Goal: Information Seeking & Learning: Learn about a topic

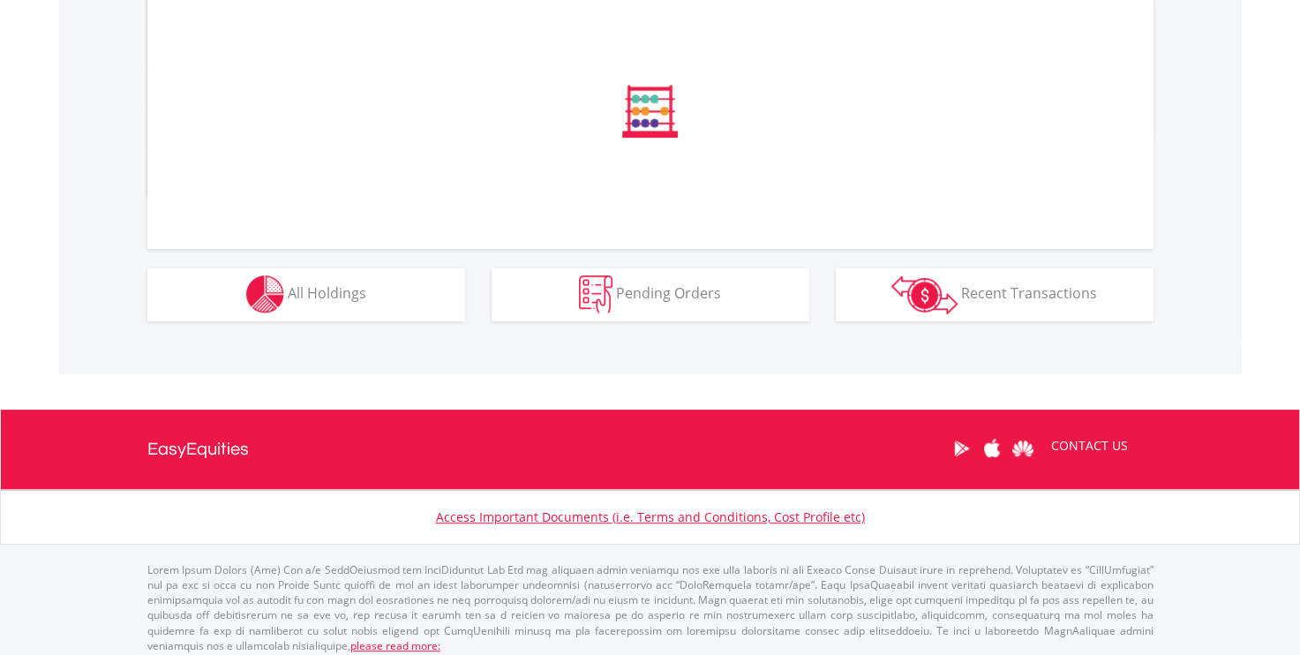
scroll to position [632, 0]
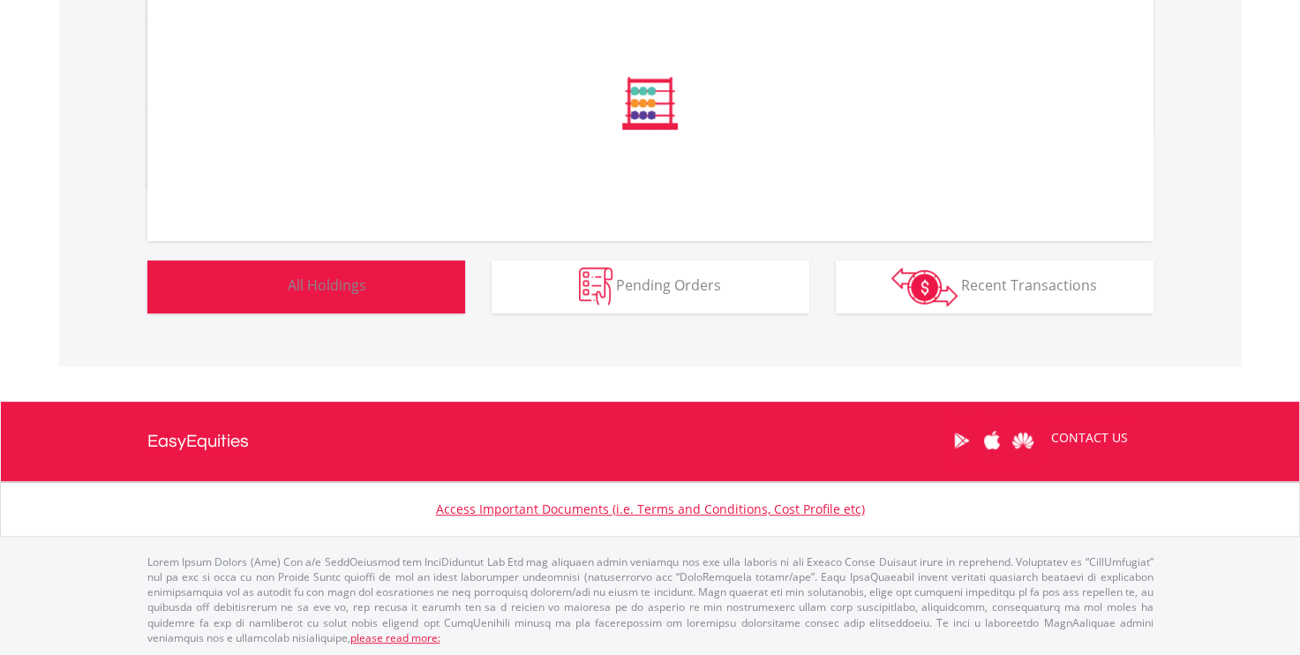
click at [295, 289] on span "All Holdings" at bounding box center [327, 284] width 79 height 19
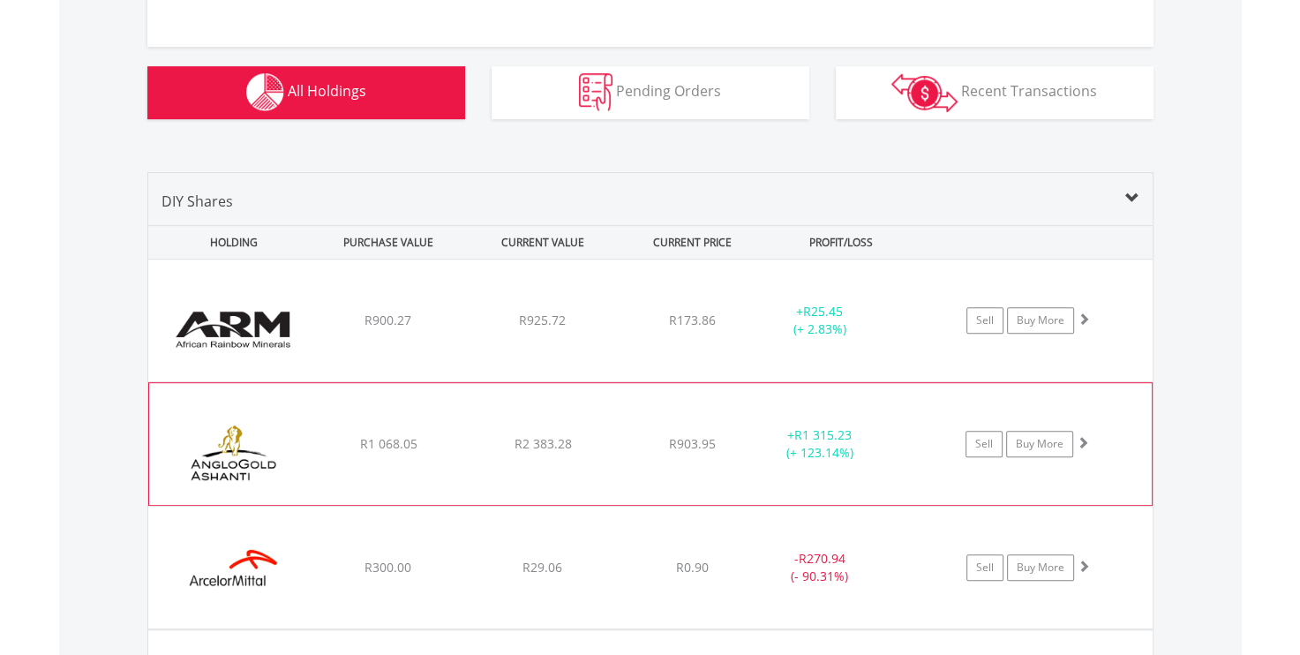
scroll to position [926, 0]
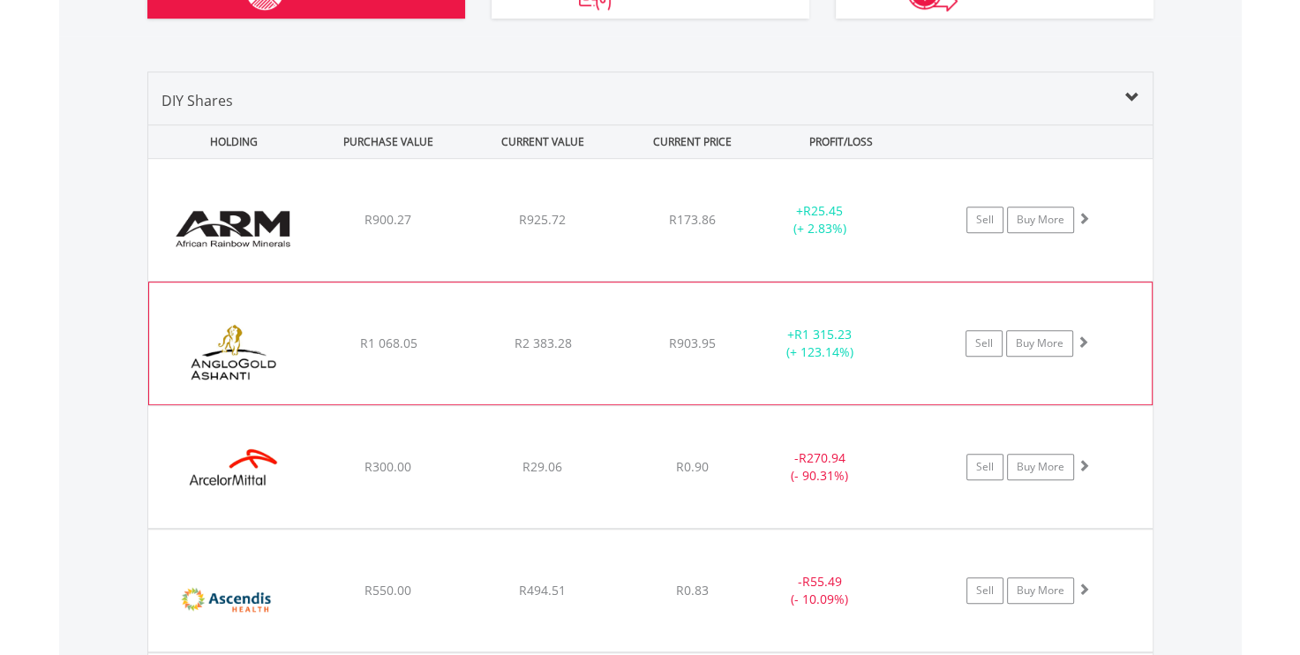
click at [434, 281] on div "﻿ Anglogold [PERSON_NAME] PLC R1 068.05 R2 383.28 R903.95 + R1 315.23 (+ 123.14…" at bounding box center [650, 220] width 1004 height 122
click at [751, 229] on div "R903.95" at bounding box center [692, 221] width 140 height 18
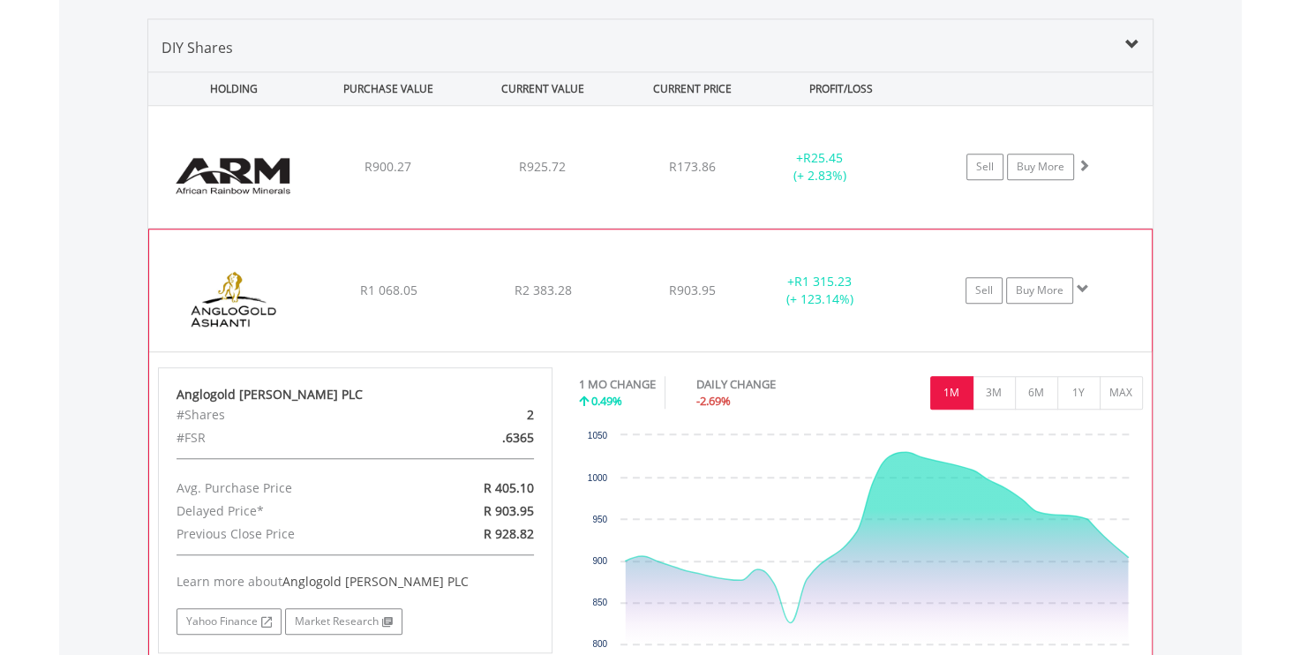
scroll to position [1404, 0]
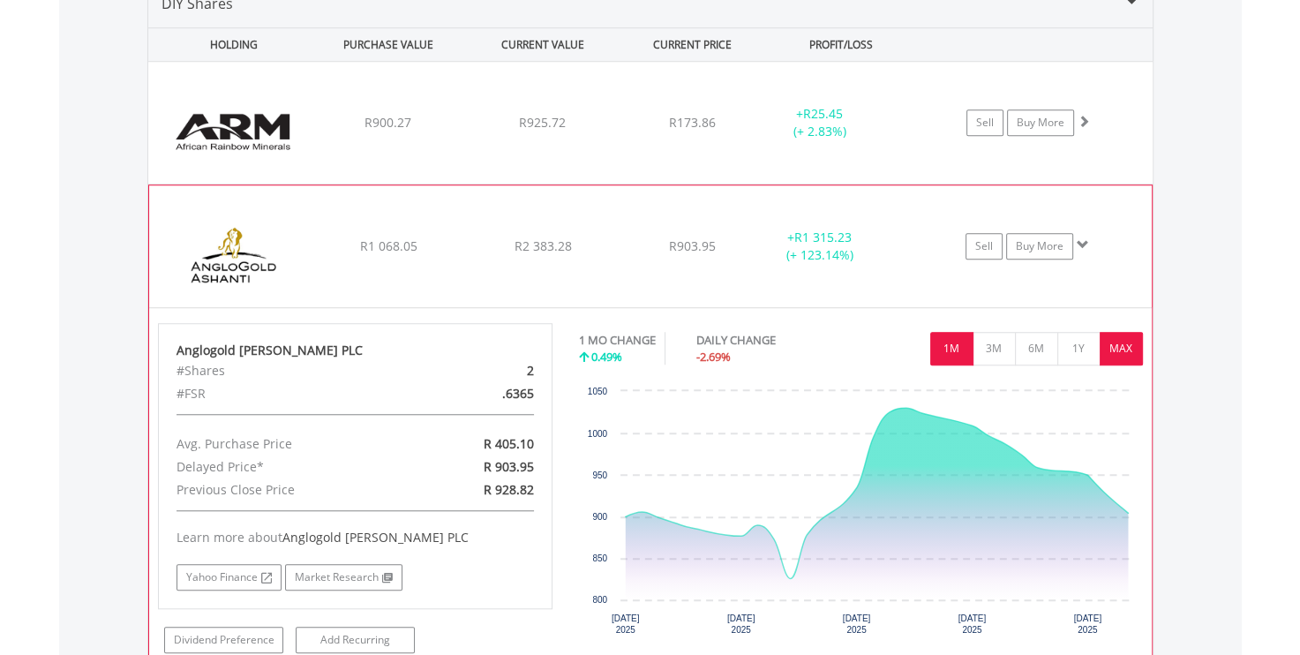
click at [1132, 343] on button "MAX" at bounding box center [1120, 349] width 43 height 34
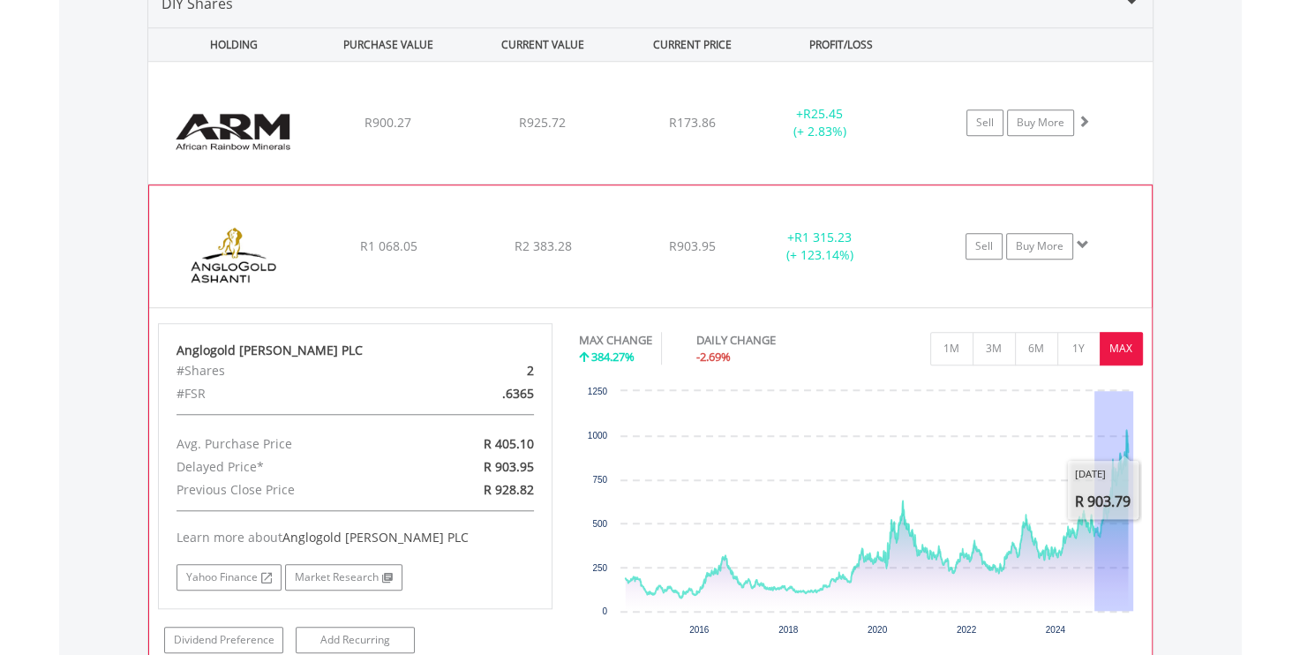
drag, startPoint x: 1094, startPoint y: 439, endPoint x: 1142, endPoint y: 426, distance: 50.3
click at [1141, 428] on rect "Interactive chart" at bounding box center [860, 514] width 563 height 265
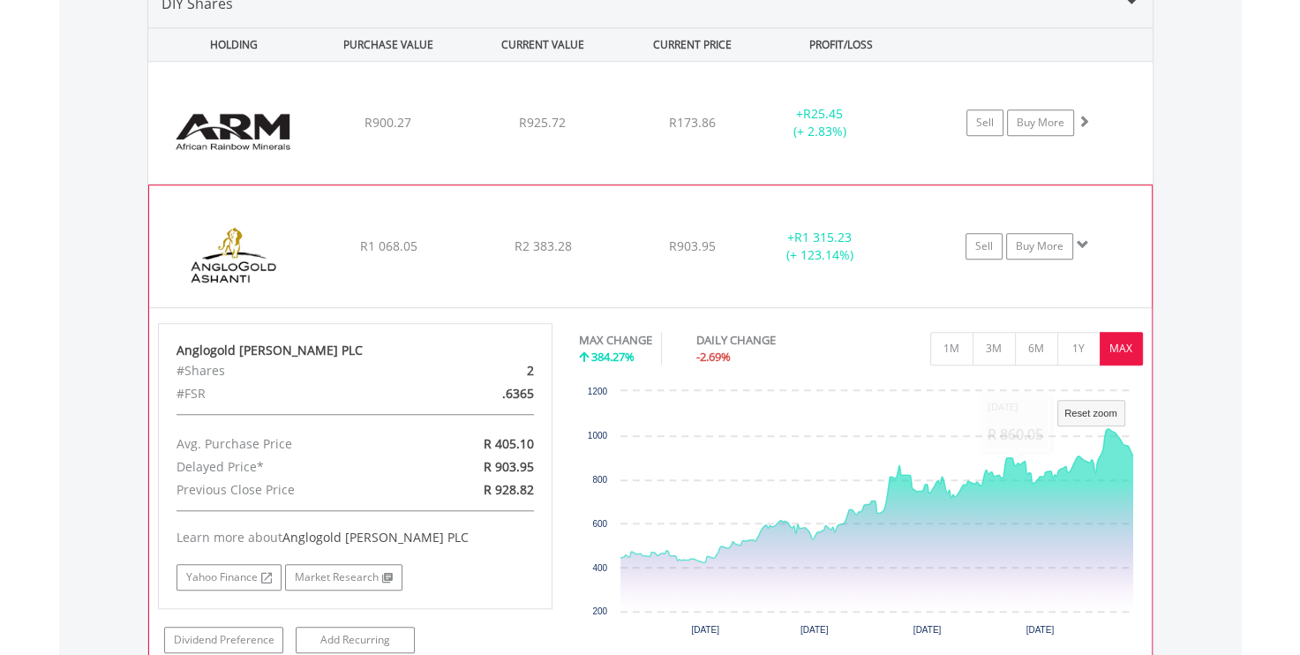
click at [762, 140] on div "+ R1 315.23 (+ 123.14%)" at bounding box center [819, 122] width 133 height 35
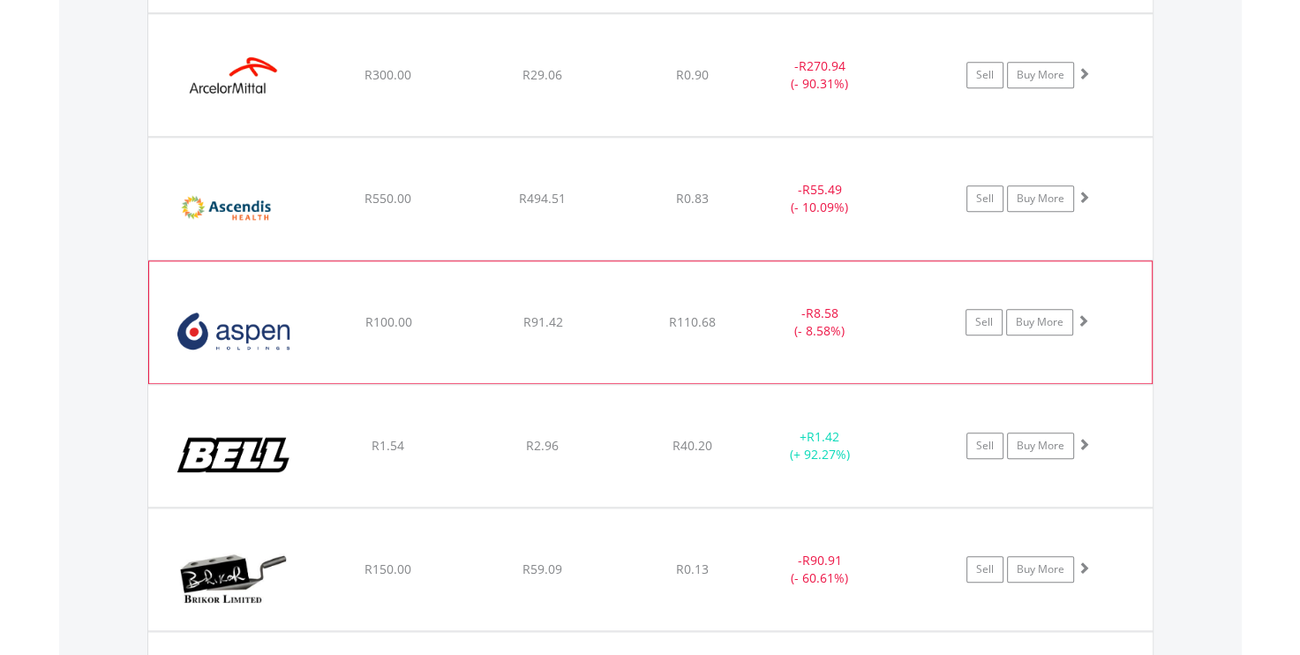
scroll to position [1798, 0]
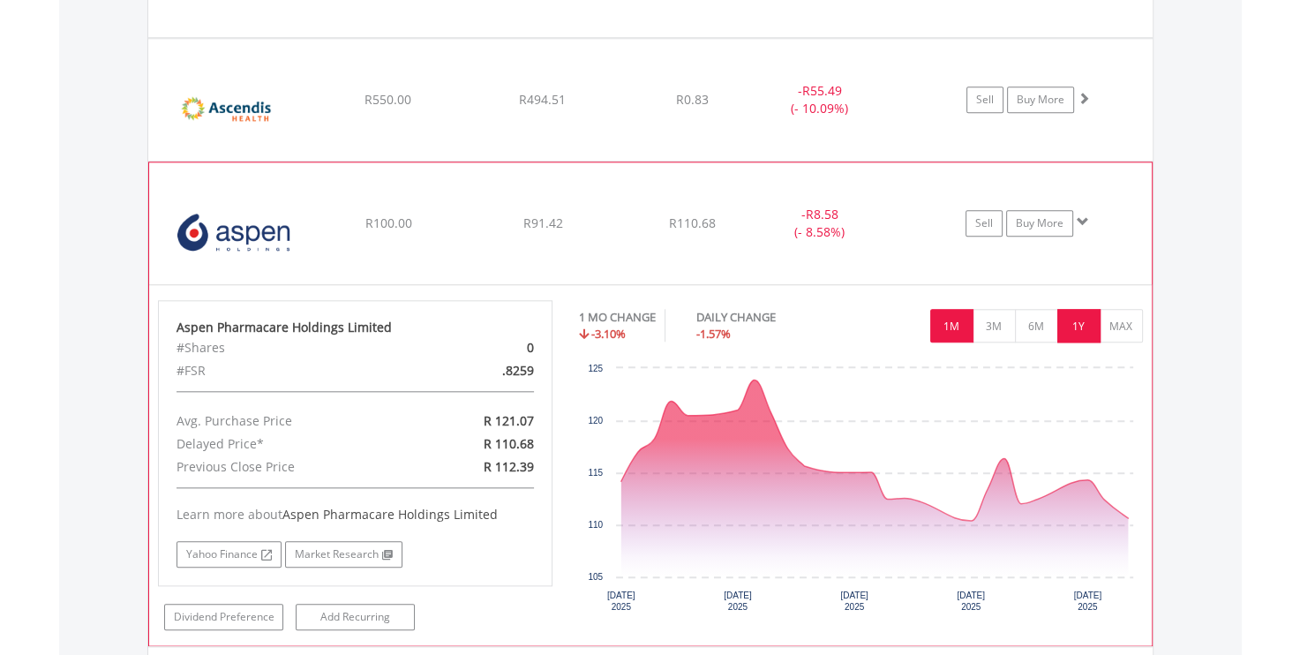
click at [1068, 318] on button "1Y" at bounding box center [1078, 326] width 43 height 34
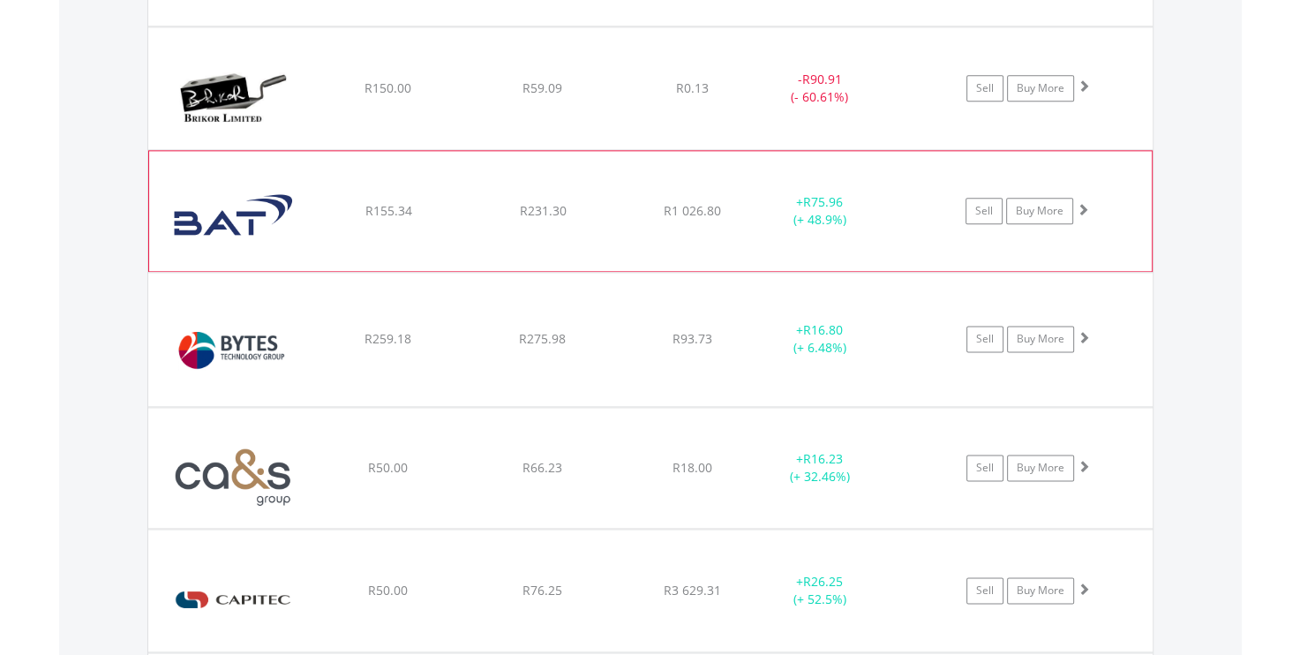
scroll to position [2191, 0]
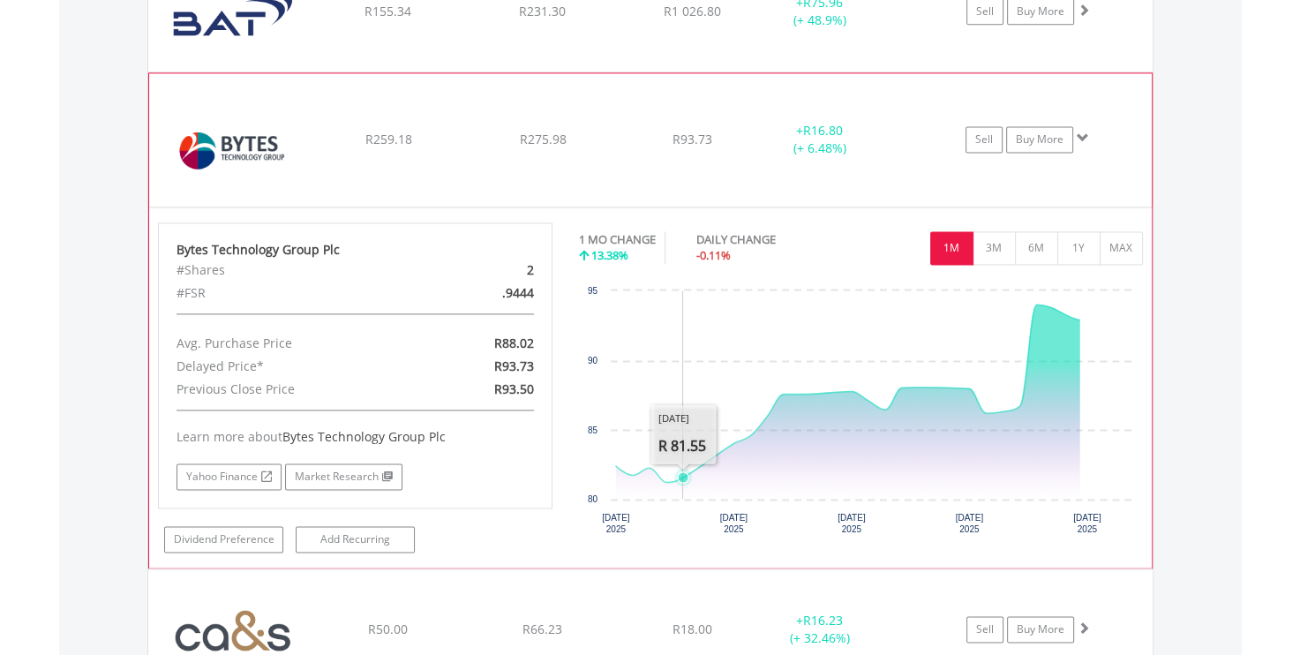
scroll to position [2387, 0]
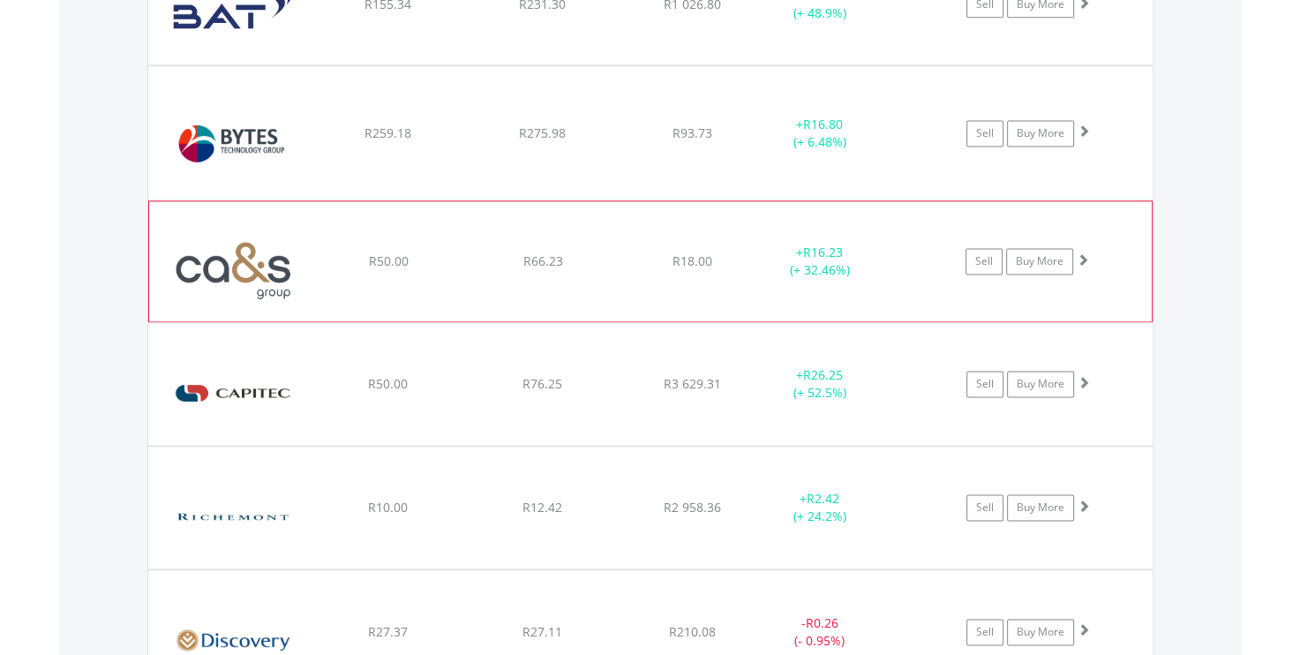
scroll to position [2485, 0]
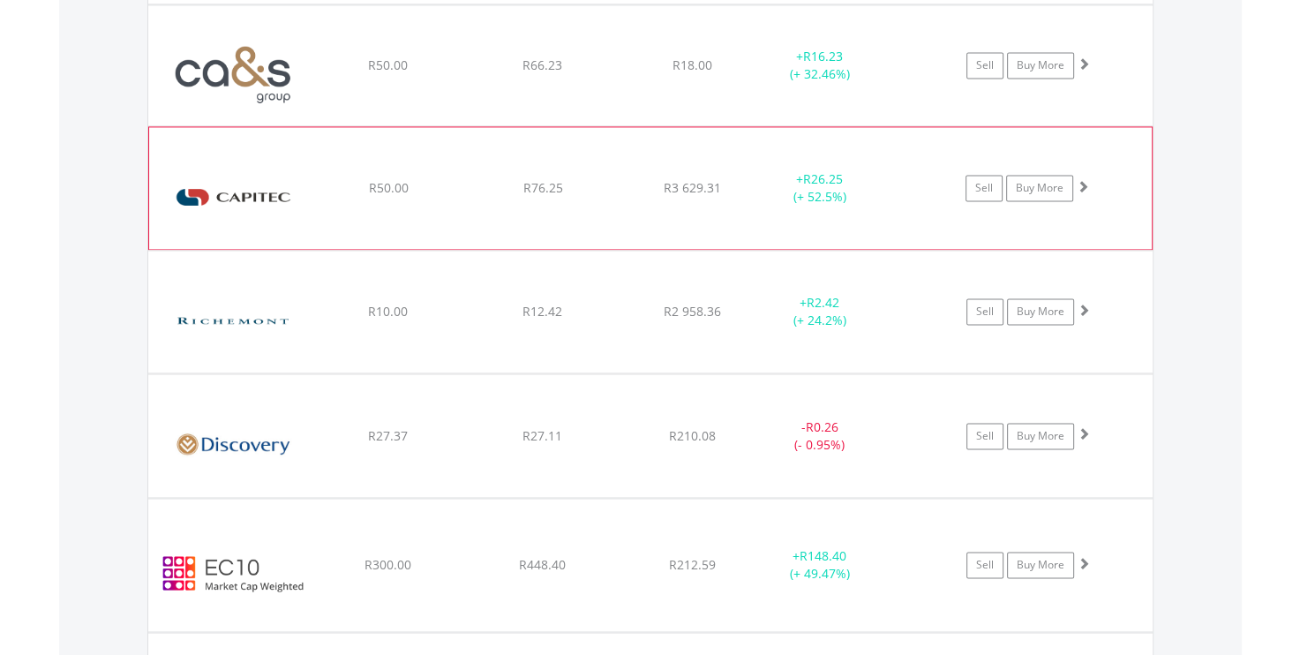
scroll to position [2583, 0]
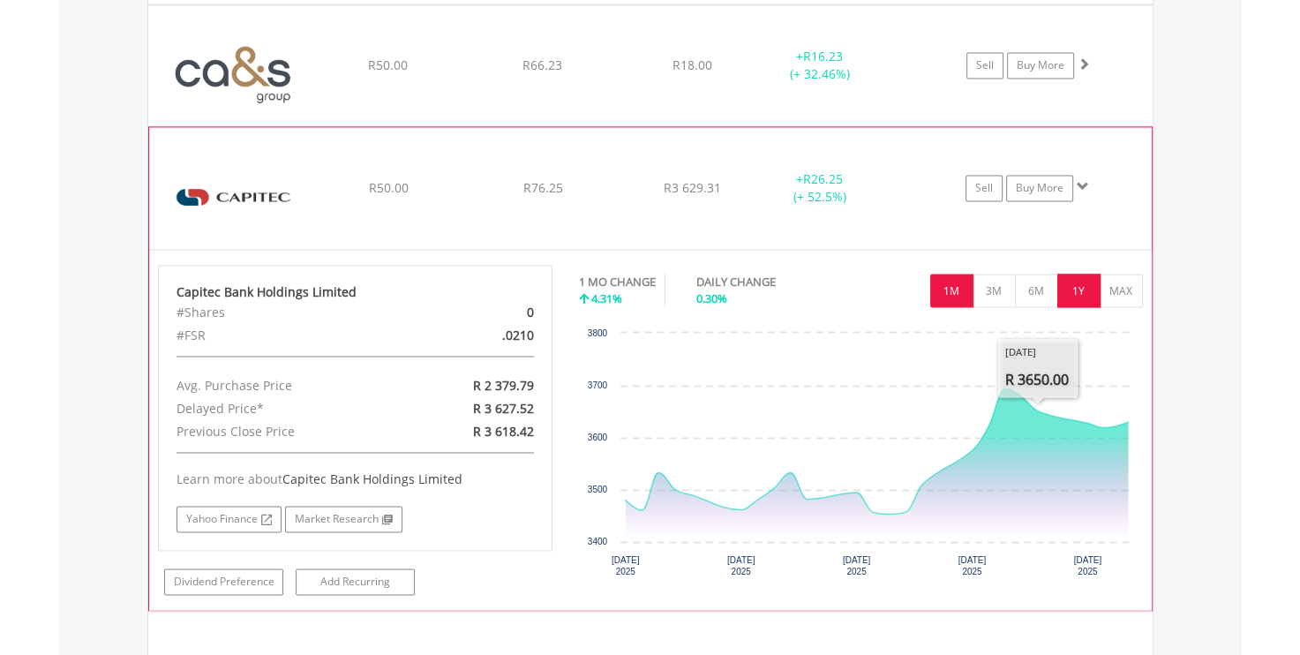
click at [1060, 290] on button "1Y" at bounding box center [1078, 290] width 43 height 34
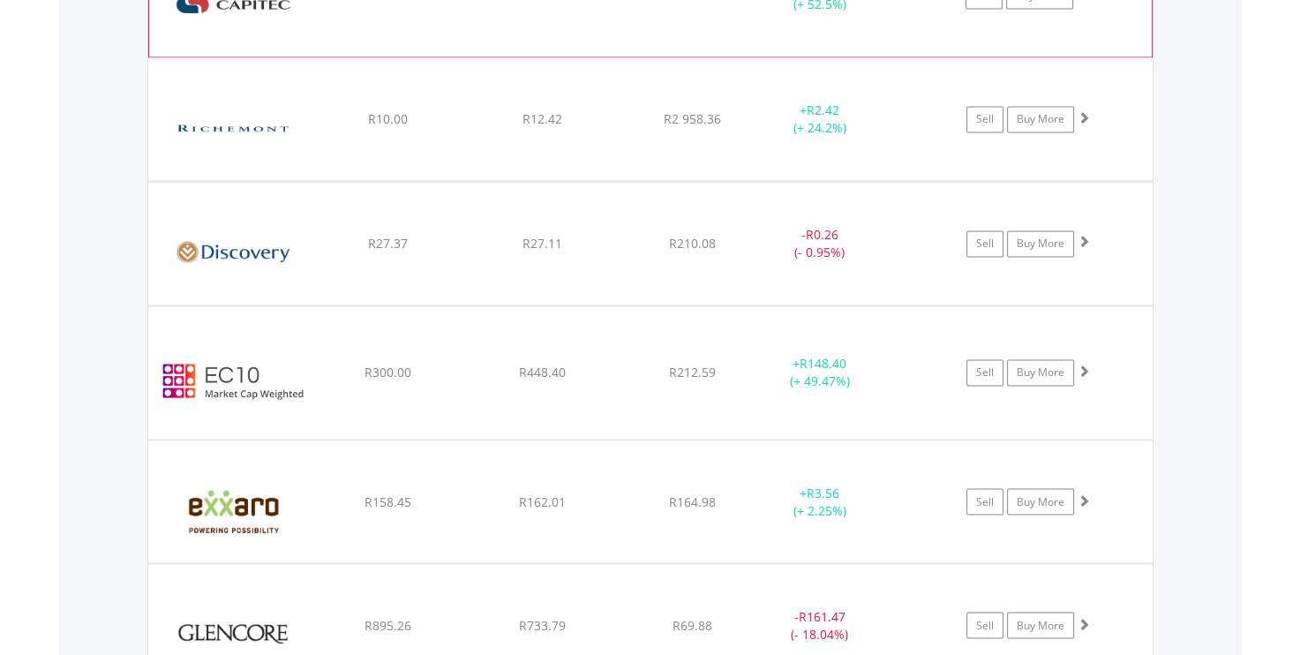
scroll to position [2780, 0]
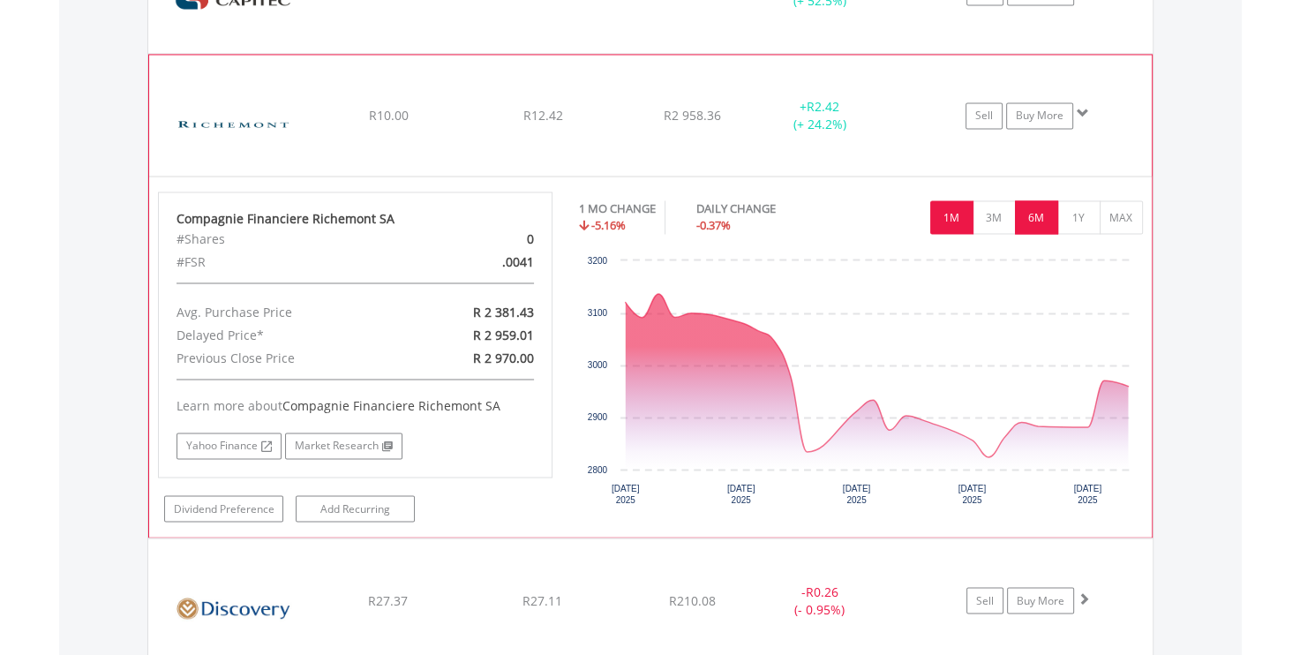
click at [1023, 213] on button "6M" at bounding box center [1036, 217] width 43 height 34
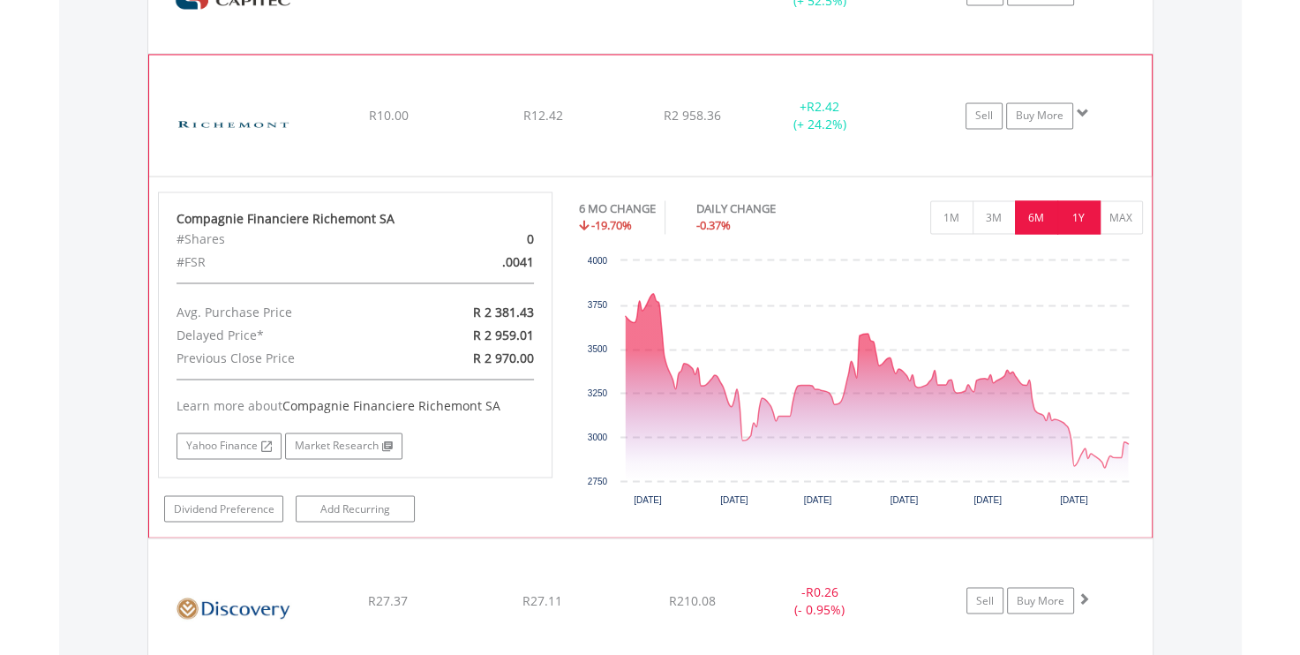
click at [1082, 210] on button "1Y" at bounding box center [1078, 217] width 43 height 34
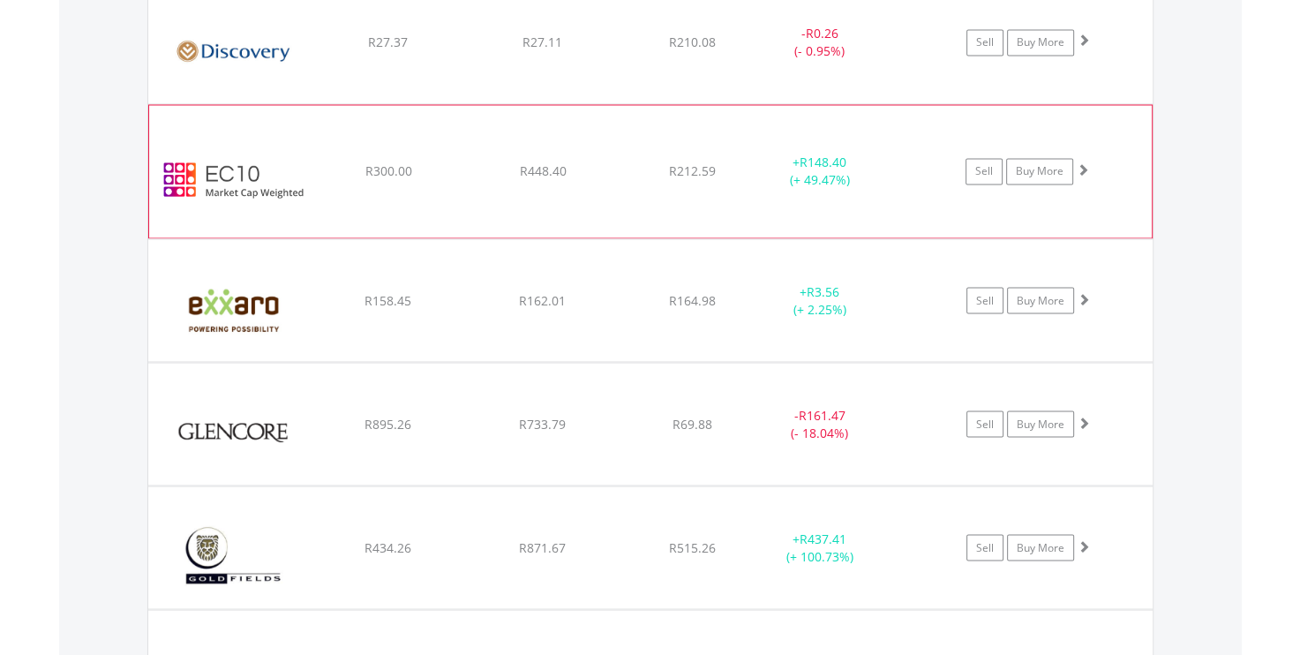
scroll to position [3075, 0]
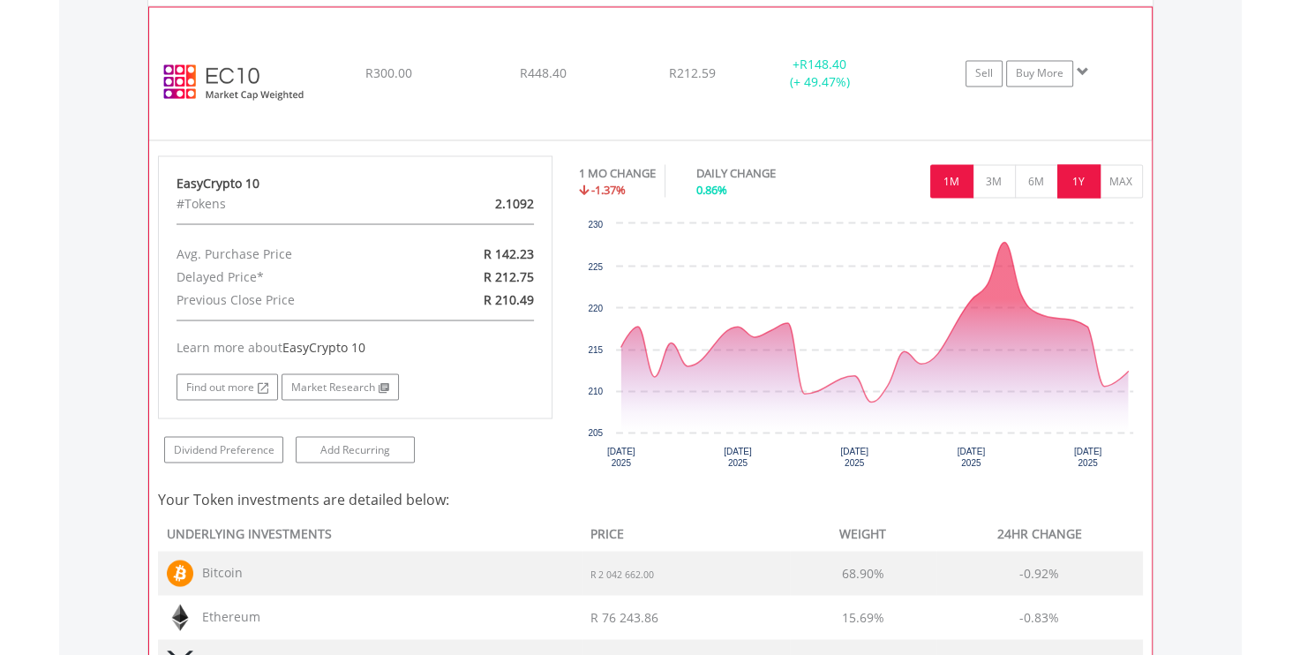
click at [1090, 176] on button "1Y" at bounding box center [1078, 181] width 43 height 34
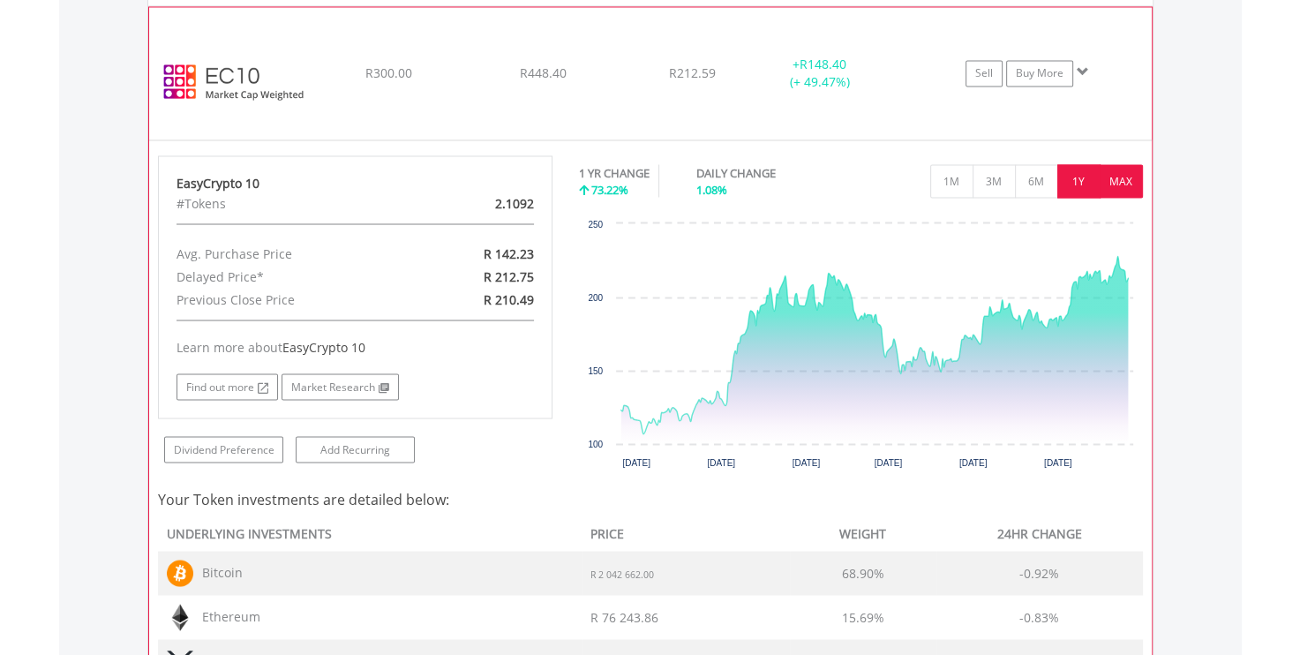
click at [1110, 170] on button "MAX" at bounding box center [1120, 181] width 43 height 34
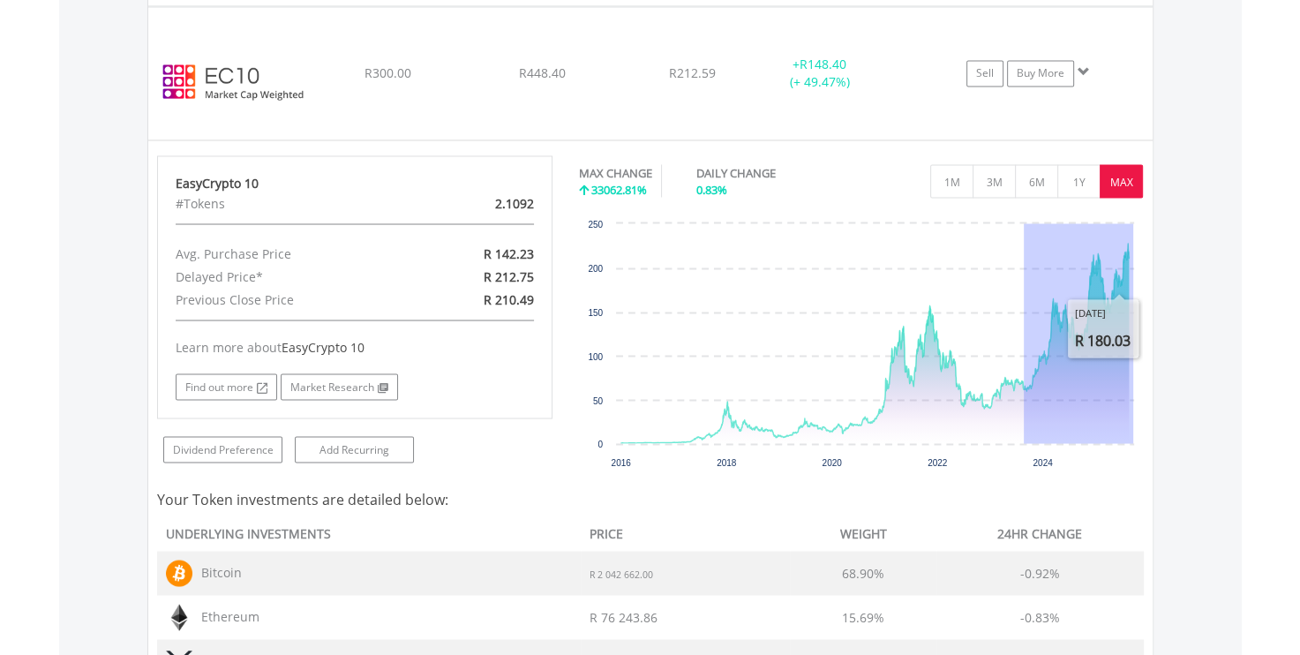
drag, startPoint x: 1023, startPoint y: 310, endPoint x: 1165, endPoint y: 284, distance: 143.5
click at [1165, 284] on div "Value View Share View DIY Shares HOLDING PURCHASE VALUE CURRENT VALUE CURRENT P…" at bounding box center [650, 486] width 1182 height 4434
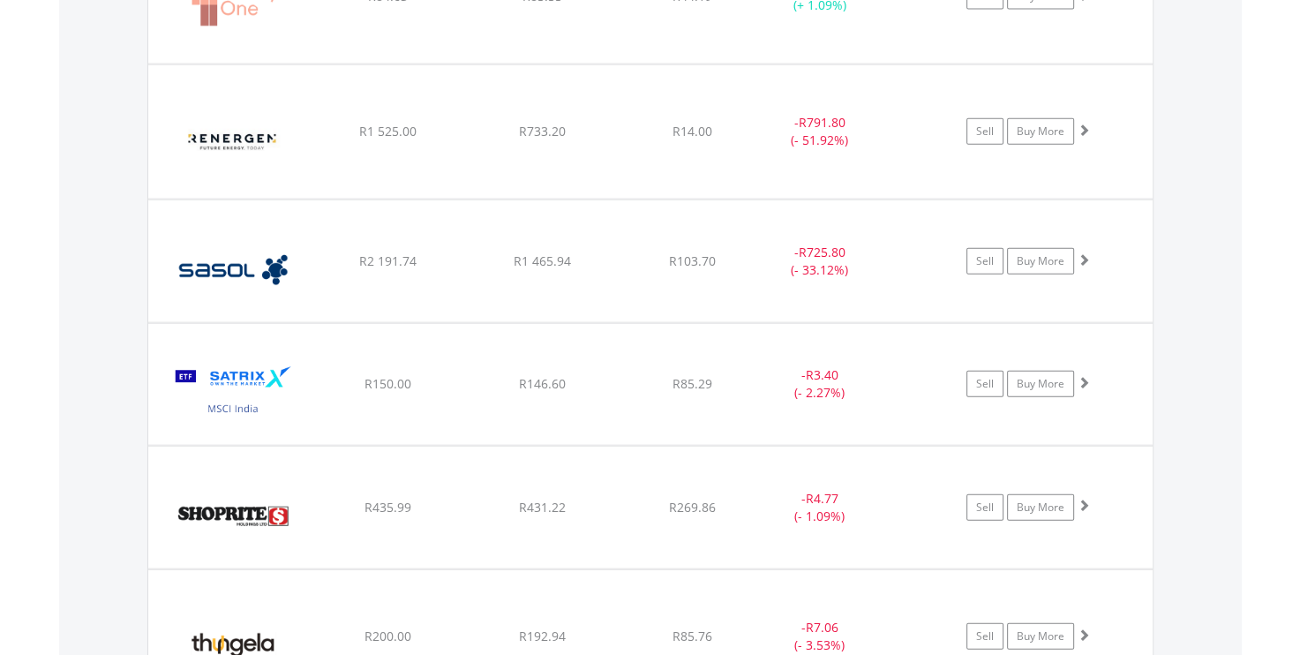
scroll to position [4057, 0]
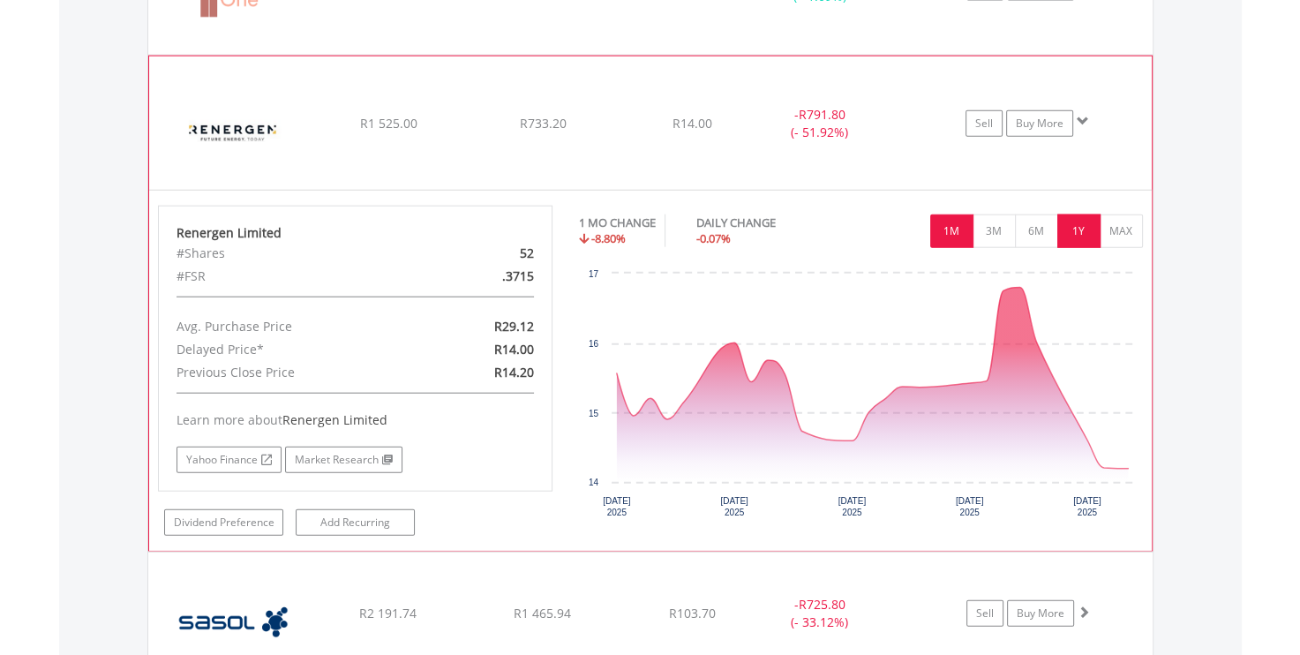
click at [1070, 214] on button "1Y" at bounding box center [1078, 231] width 43 height 34
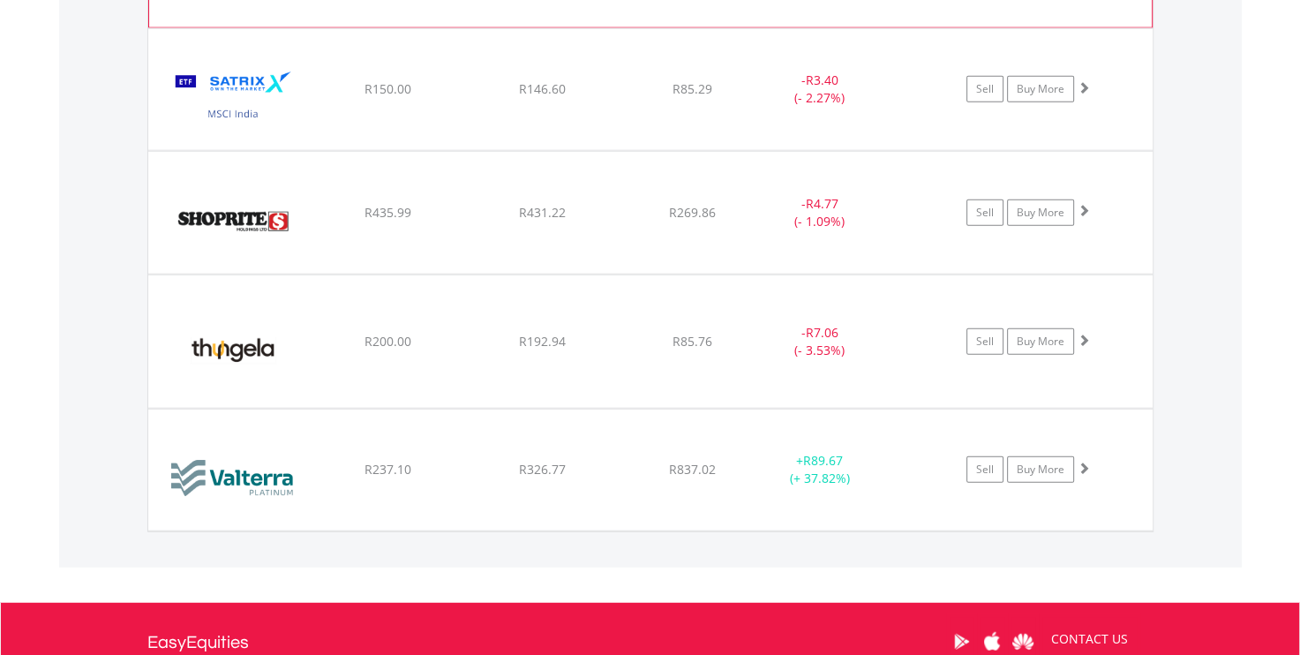
scroll to position [4352, 0]
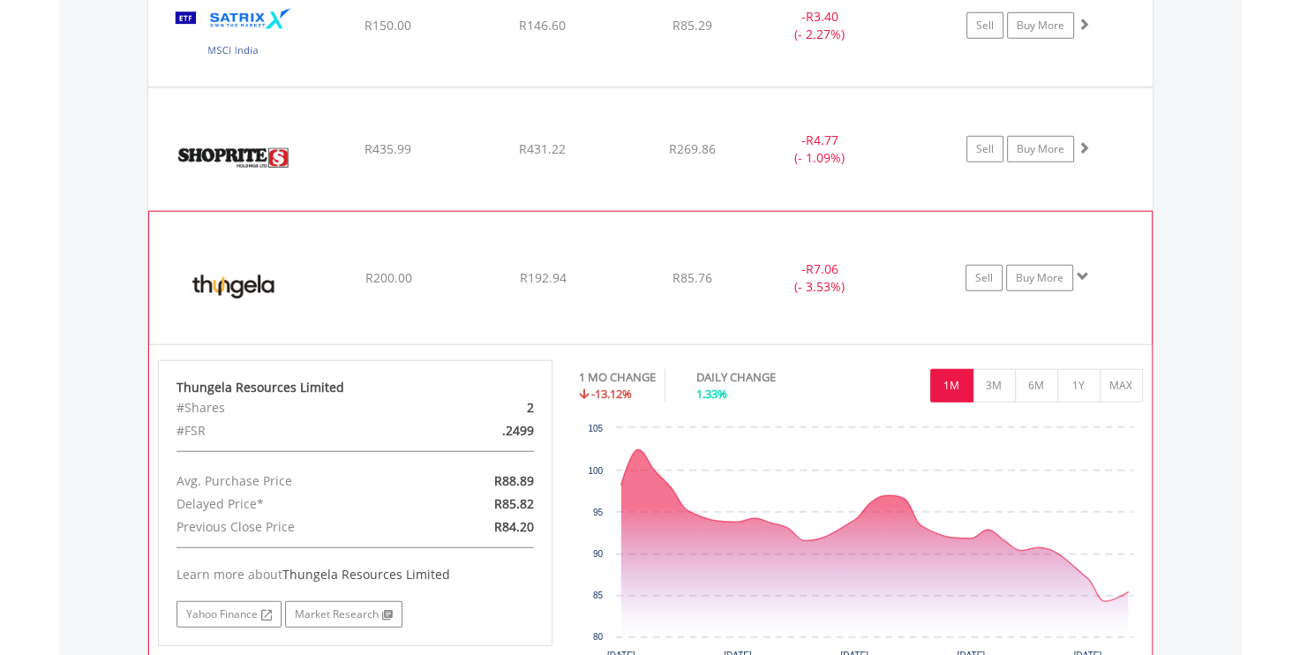
scroll to position [4450, 0]
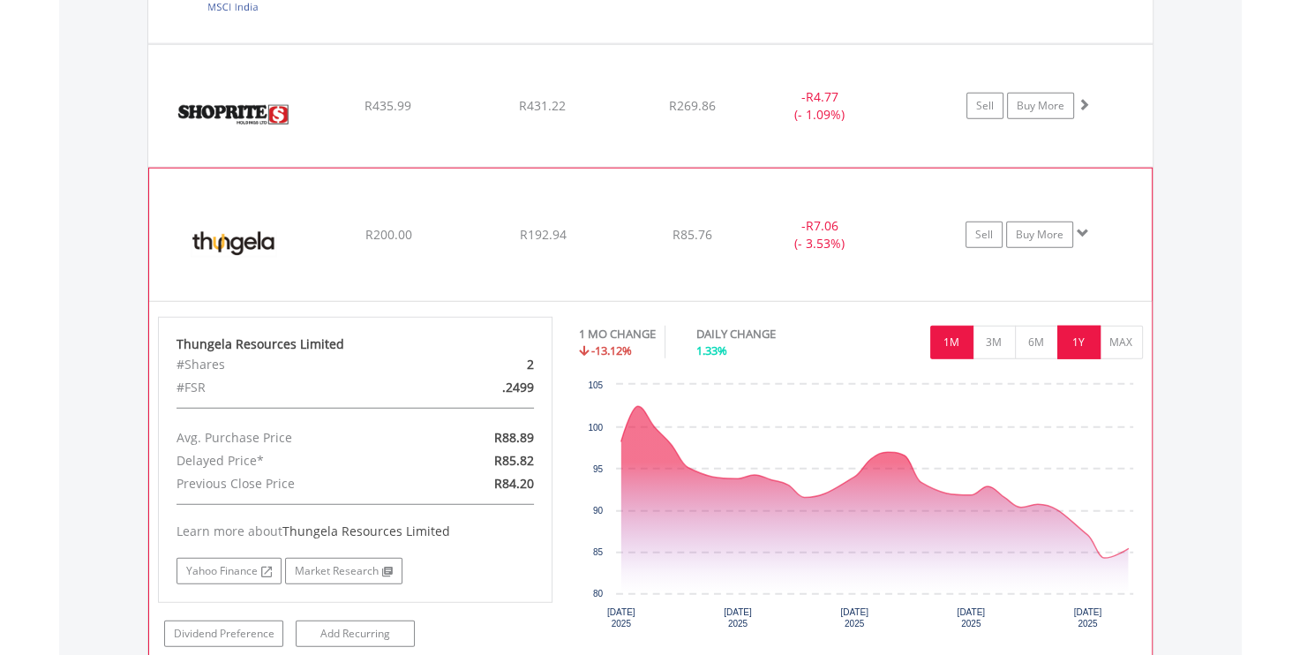
click at [1081, 333] on button "1Y" at bounding box center [1078, 343] width 43 height 34
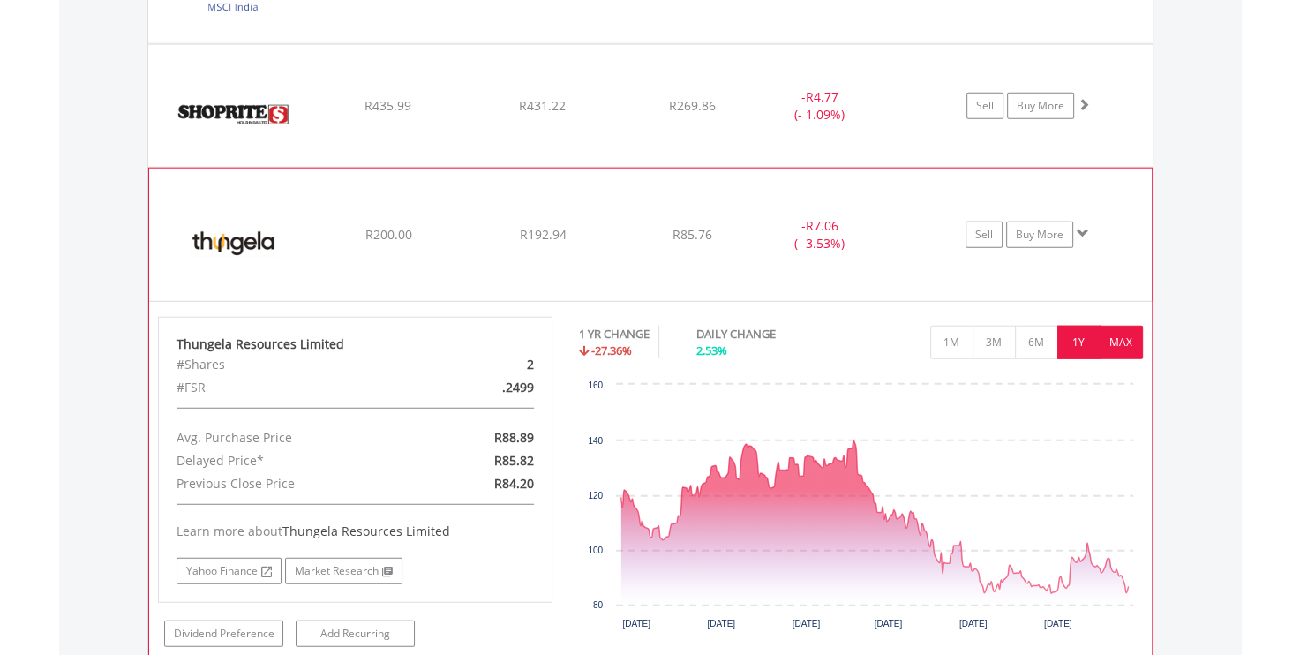
click at [1121, 326] on button "MAX" at bounding box center [1120, 343] width 43 height 34
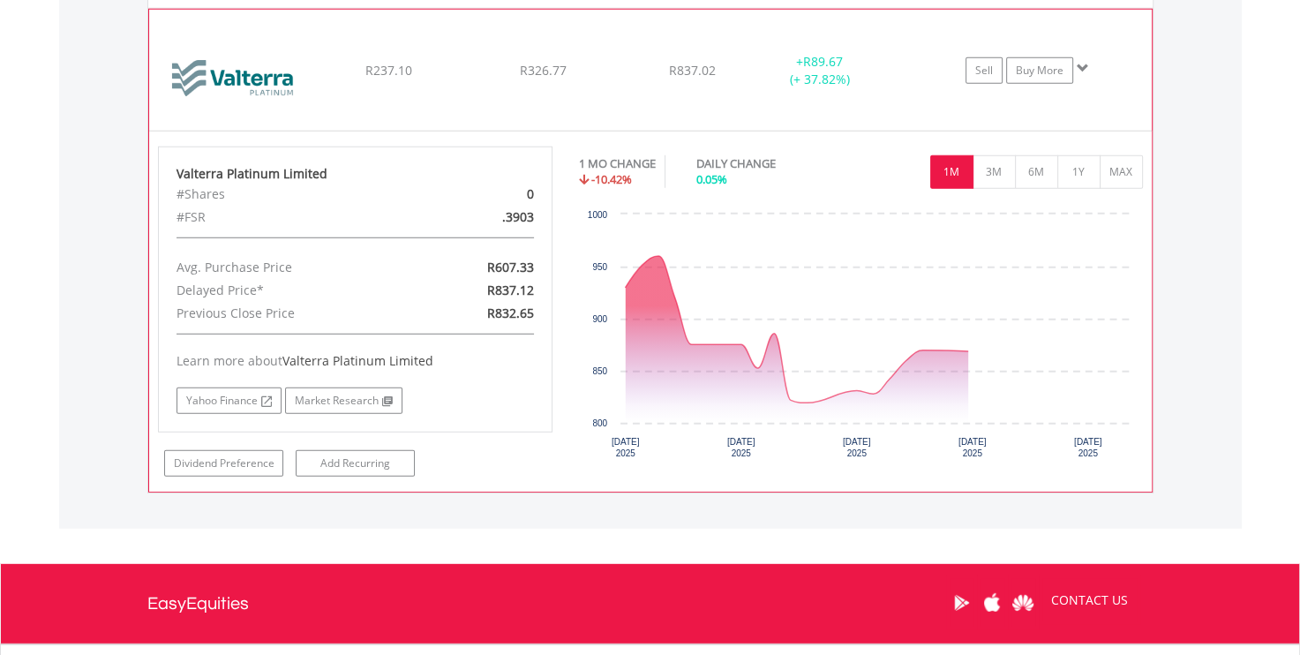
scroll to position [4745, 0]
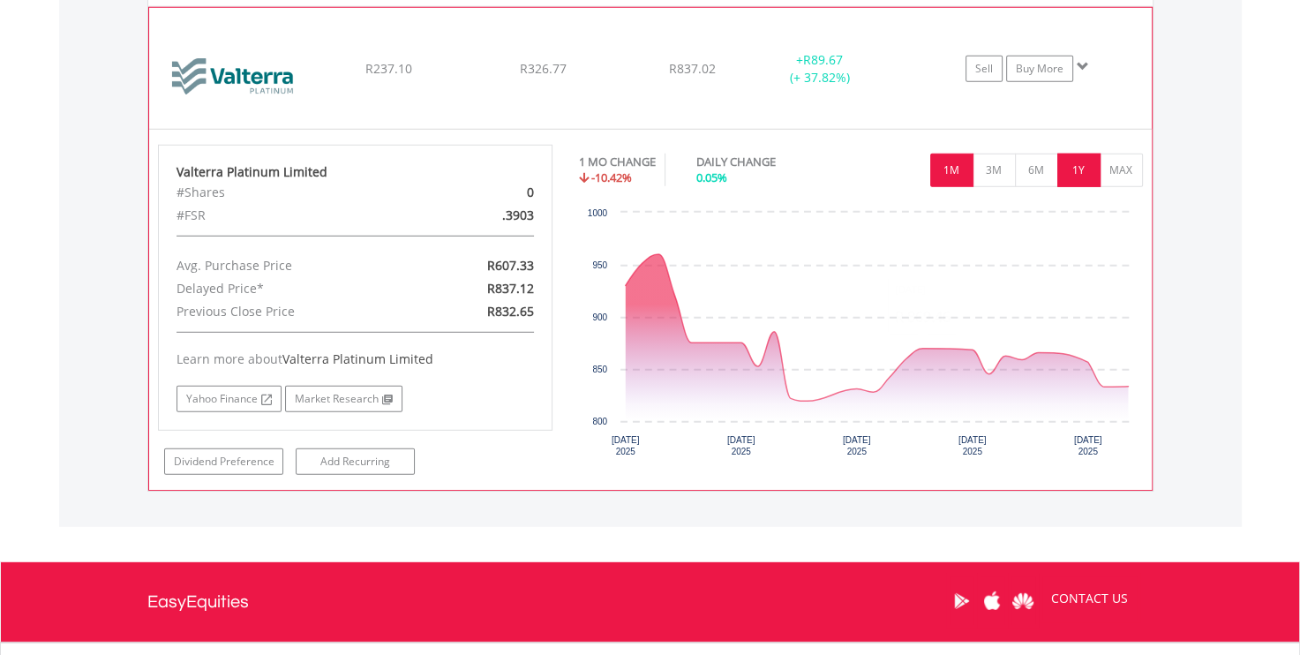
click at [1068, 159] on button "1Y" at bounding box center [1078, 171] width 43 height 34
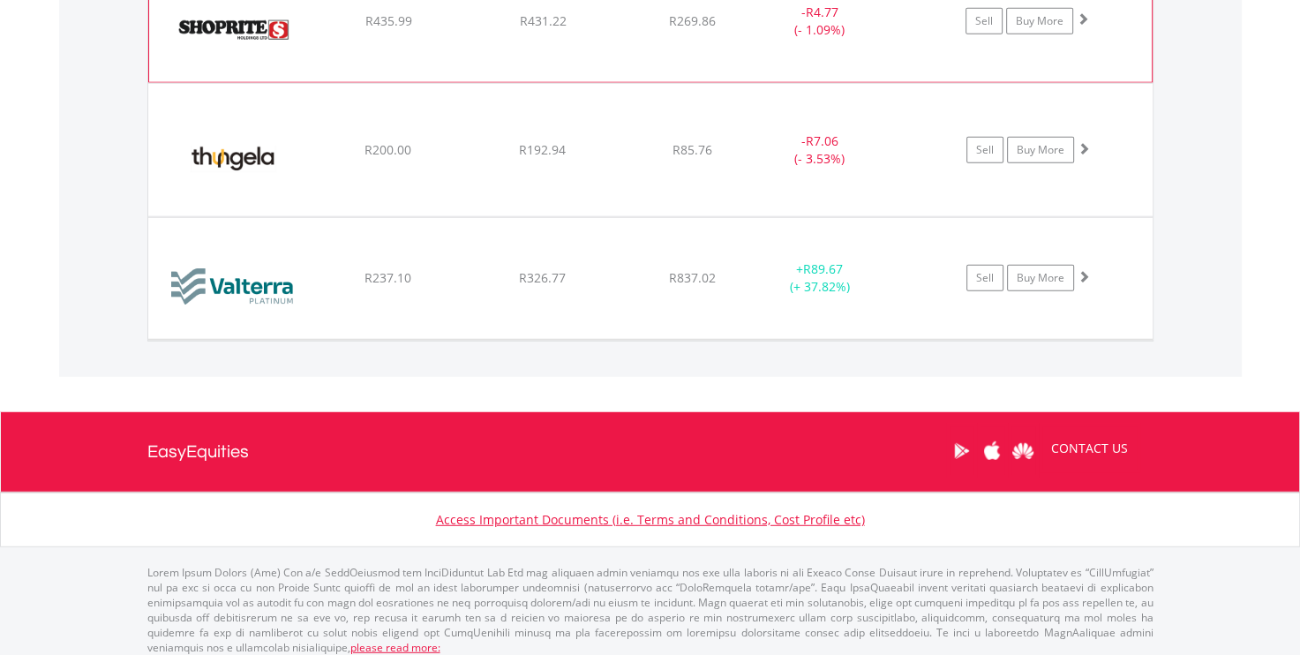
scroll to position [4535, 0]
